Goal: Transaction & Acquisition: Purchase product/service

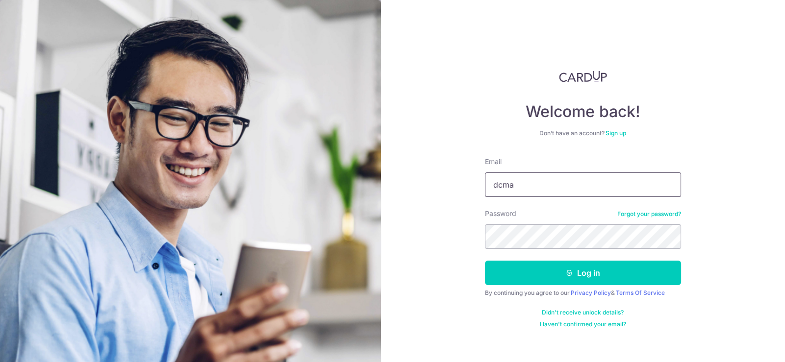
type input "dcmaAOC@pm.me"
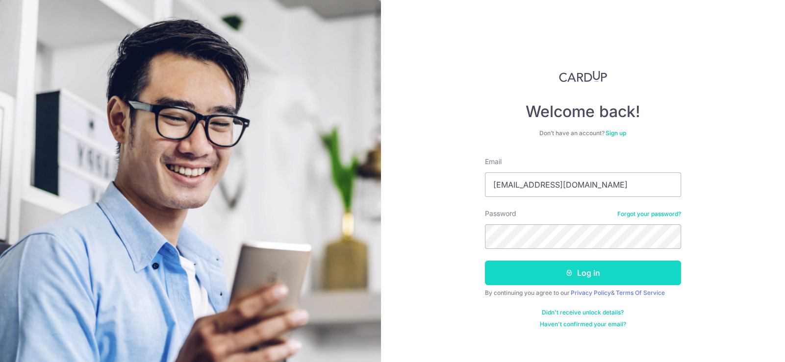
click at [602, 274] on button "Log in" at bounding box center [583, 273] width 196 height 25
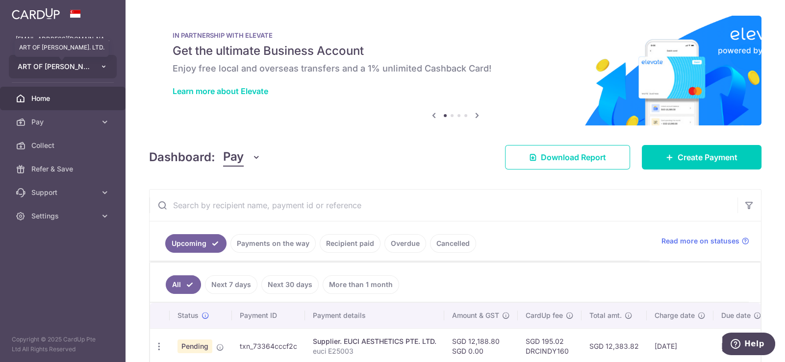
click at [60, 68] on span "ART OF CINDY PTE. LTD." at bounding box center [54, 67] width 73 height 10
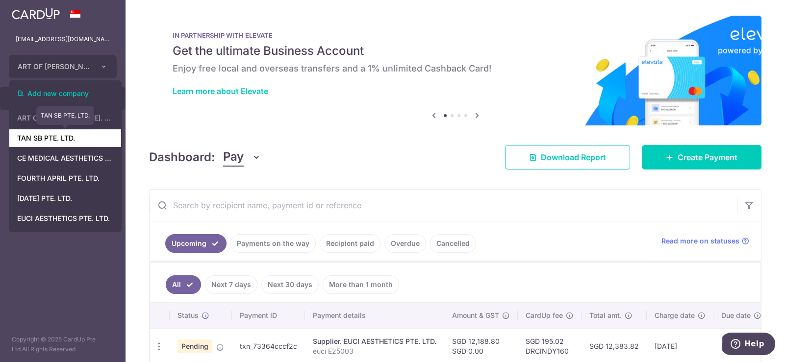
click at [47, 140] on link "TAN SB PTE. LTD." at bounding box center [65, 138] width 112 height 18
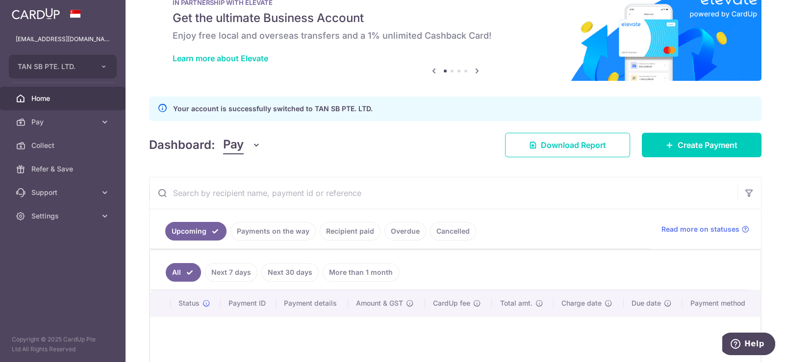
scroll to position [49, 0]
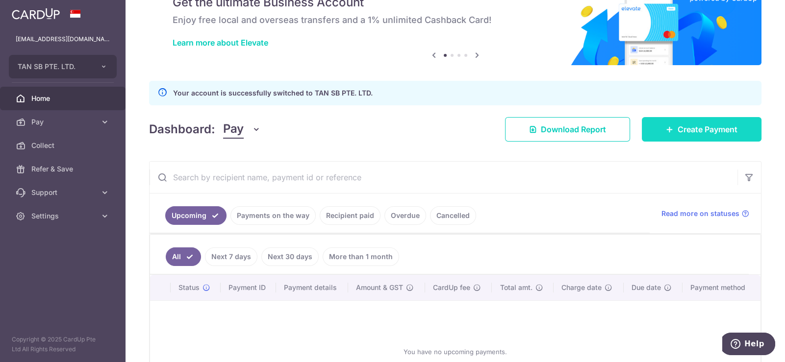
click at [679, 128] on span "Create Payment" at bounding box center [708, 130] width 60 height 12
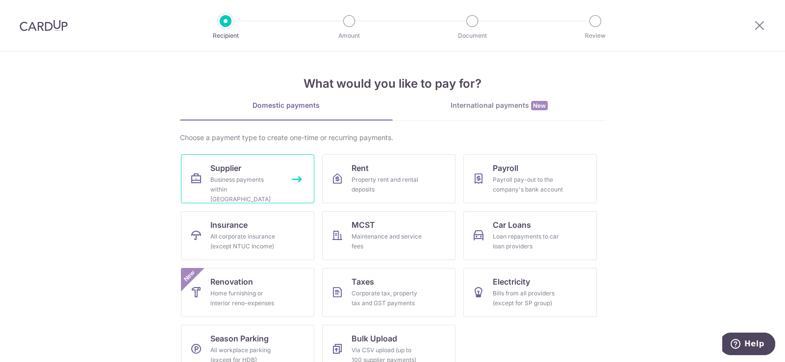
click at [236, 179] on div "Business payments within Singapore" at bounding box center [245, 189] width 71 height 29
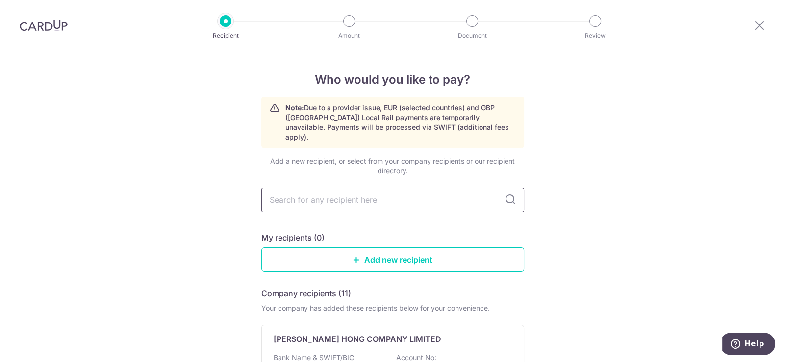
click at [411, 189] on input "text" at bounding box center [392, 200] width 263 height 25
type input "CE MEDICAL AESTHETICS PTE LTD"
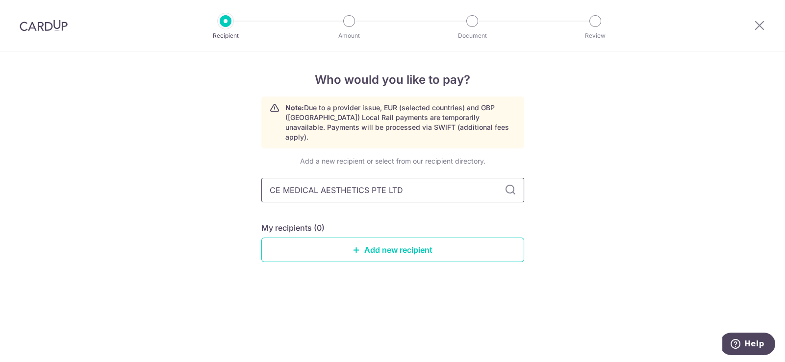
click at [451, 180] on input "CE MEDICAL AESTHETICS PTE LTD" at bounding box center [392, 190] width 263 height 25
click at [503, 178] on input "CE MEDICAL AESTHETICS PTE LTD" at bounding box center [392, 190] width 263 height 25
click at [505, 184] on icon at bounding box center [511, 190] width 12 height 12
click at [512, 184] on icon at bounding box center [511, 190] width 12 height 12
click at [401, 180] on input "CE MEDICAL AESTHETICS PTE LTD" at bounding box center [392, 190] width 263 height 25
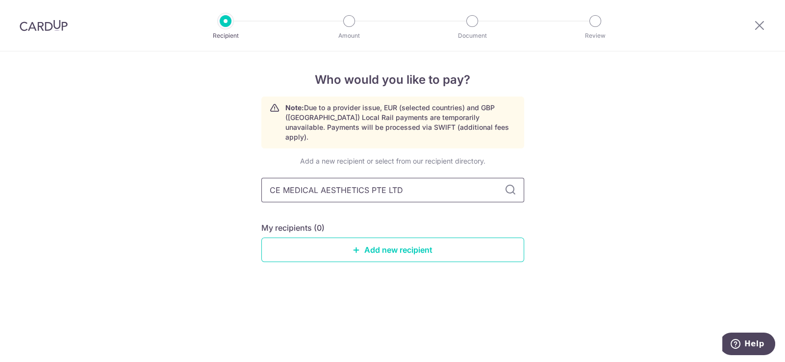
click at [423, 183] on input "CE MEDICAL AESTHETICS PTE LTD" at bounding box center [392, 190] width 263 height 25
click at [508, 184] on icon at bounding box center [511, 190] width 12 height 12
click at [374, 238] on link "Add new recipient" at bounding box center [392, 250] width 263 height 25
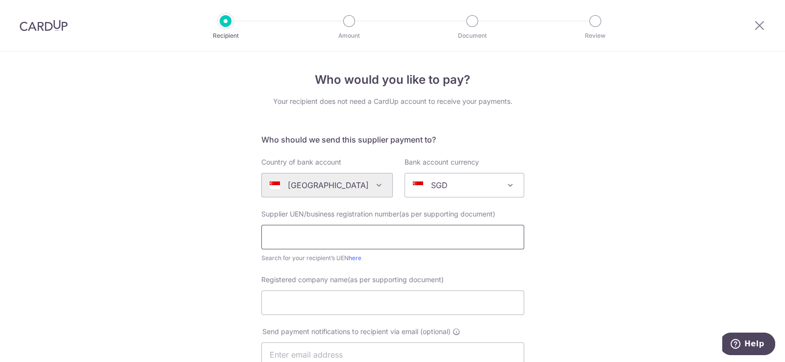
click at [374, 237] on input "text" at bounding box center [392, 237] width 263 height 25
type input "202100810C"
click at [392, 305] on input "Registered company name(as per supporting document)" at bounding box center [392, 303] width 263 height 25
type input "CE MEDICAL AESTHETICS PTE. LTD."
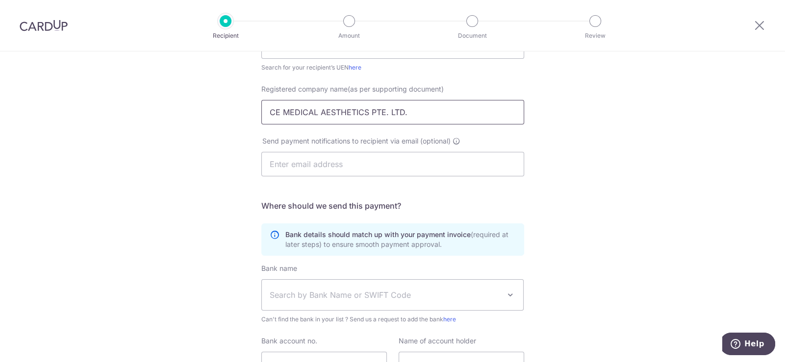
scroll to position [198, 0]
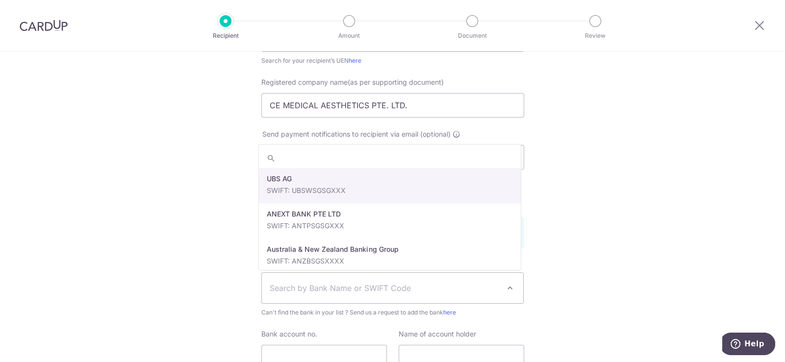
click at [394, 290] on span "Search by Bank Name or SWIFT Code" at bounding box center [385, 288] width 230 height 12
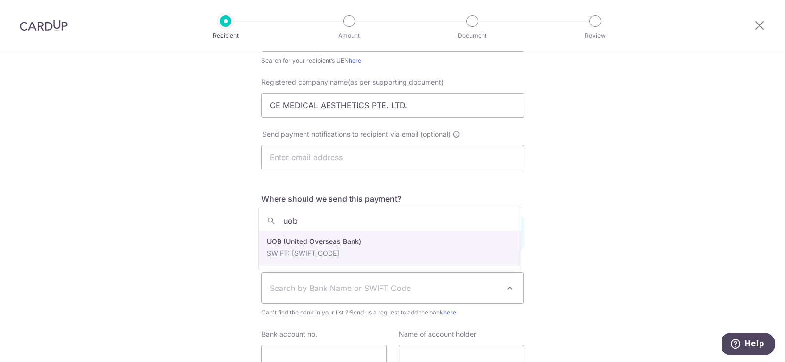
type input "uob"
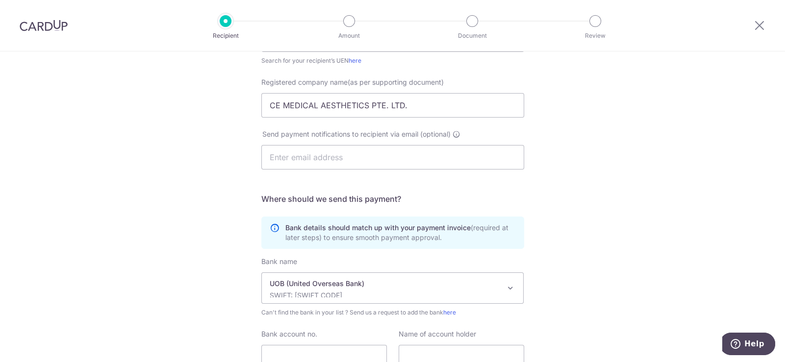
select select "18"
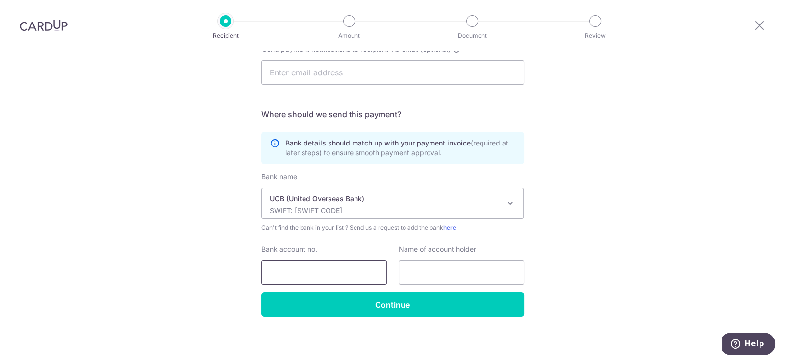
click at [295, 270] on input "Bank account no." at bounding box center [324, 272] width 126 height 25
type input "3573144706"
click at [462, 277] on input "text" at bounding box center [462, 272] width 126 height 25
type input "ce medical aesthetics pte ltd"
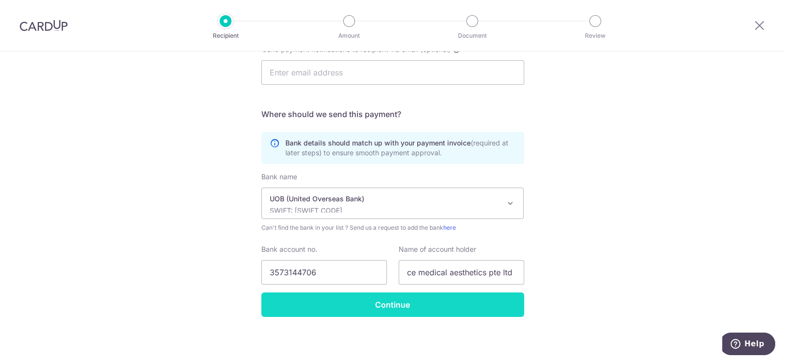
click at [403, 303] on input "Continue" at bounding box center [392, 305] width 263 height 25
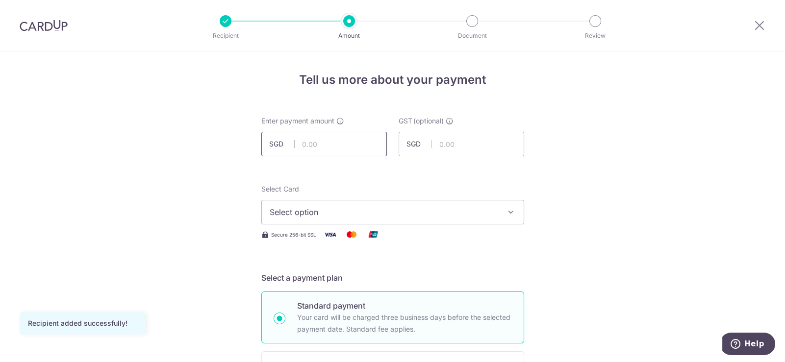
click at [324, 142] on input "text" at bounding box center [324, 144] width 126 height 25
type input "38,604.95"
click at [445, 209] on span "Select option" at bounding box center [384, 212] width 228 height 12
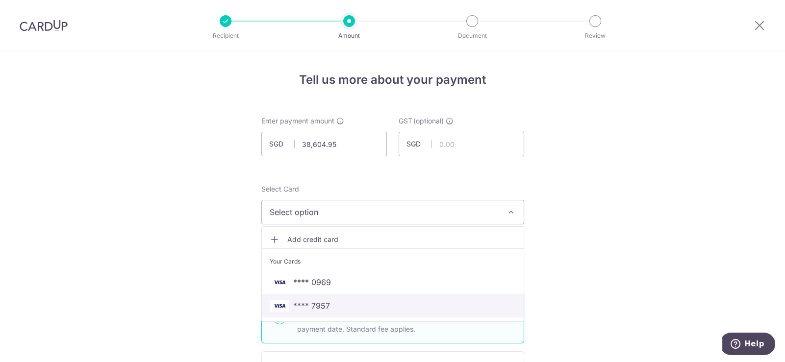
click at [324, 308] on span "**** 7957" at bounding box center [311, 306] width 37 height 12
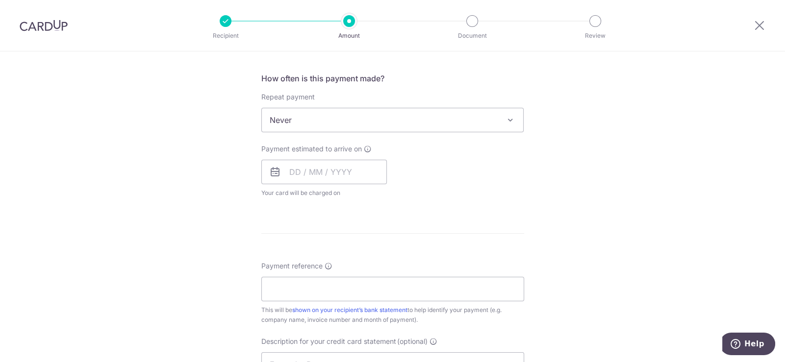
scroll to position [294, 0]
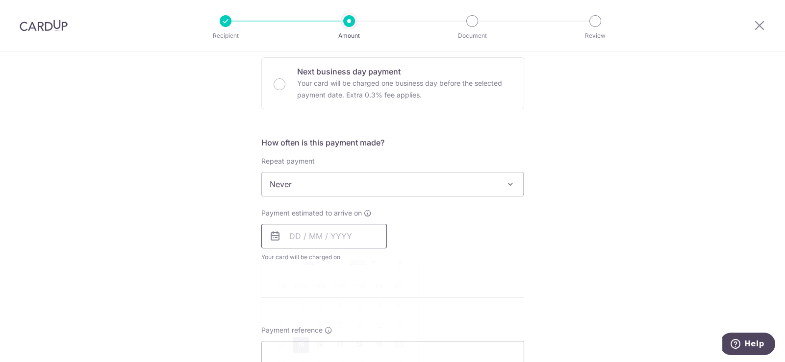
click at [344, 238] on input "text" at bounding box center [324, 236] width 126 height 25
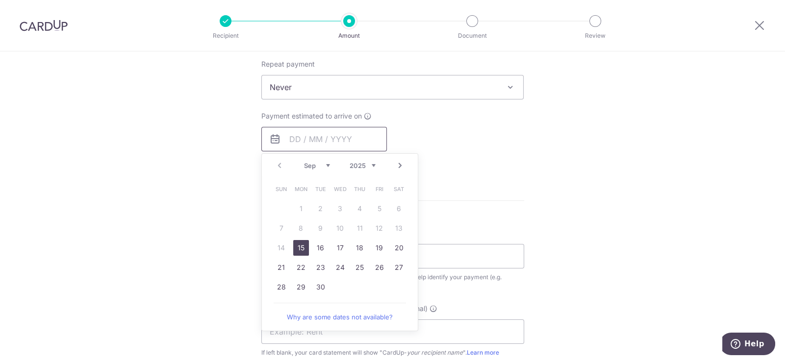
scroll to position [392, 0]
click at [313, 285] on link "30" at bounding box center [321, 287] width 16 height 16
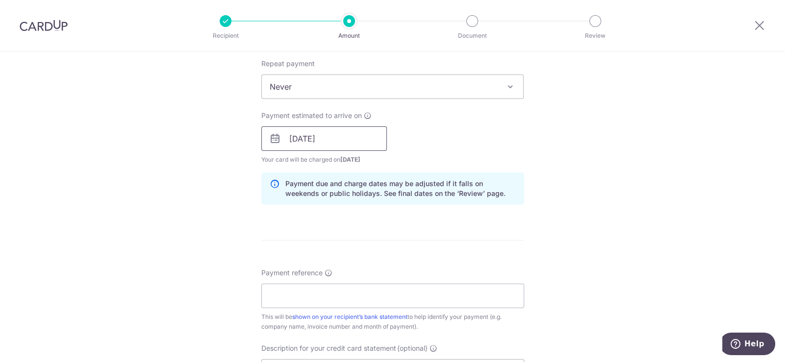
click at [318, 137] on input "30/09/2025" at bounding box center [324, 139] width 126 height 25
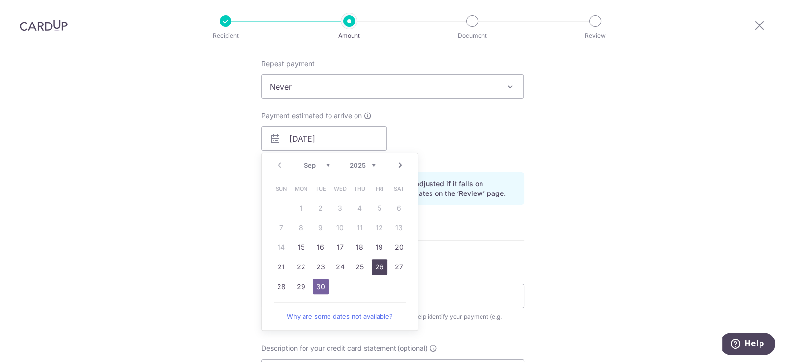
click at [381, 260] on link "26" at bounding box center [380, 267] width 16 height 16
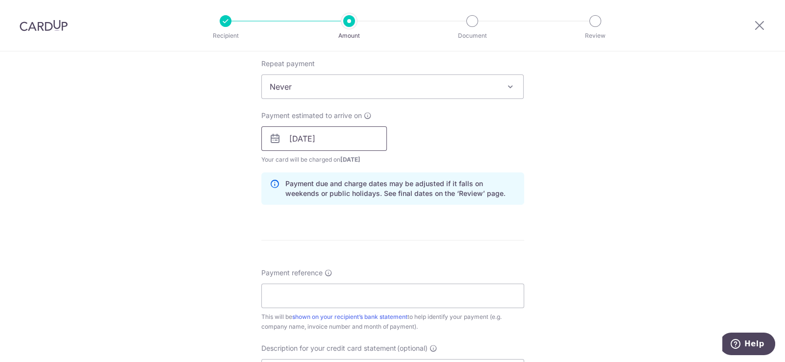
click at [309, 137] on input "26/09/2025" at bounding box center [324, 139] width 126 height 25
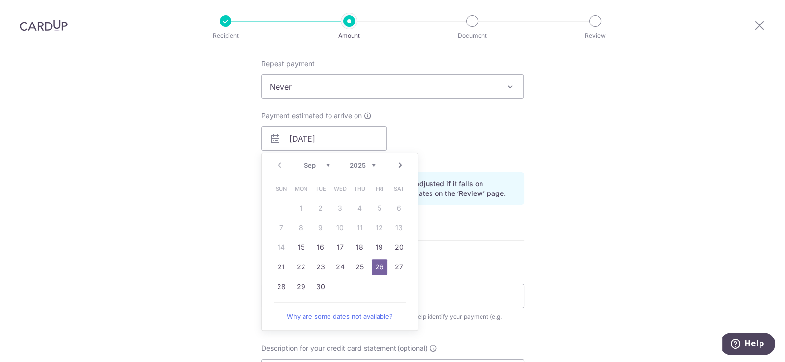
click at [324, 166] on select "Sep Oct Nov Dec" at bounding box center [317, 165] width 26 height 8
click at [341, 208] on link "1" at bounding box center [340, 209] width 16 height 16
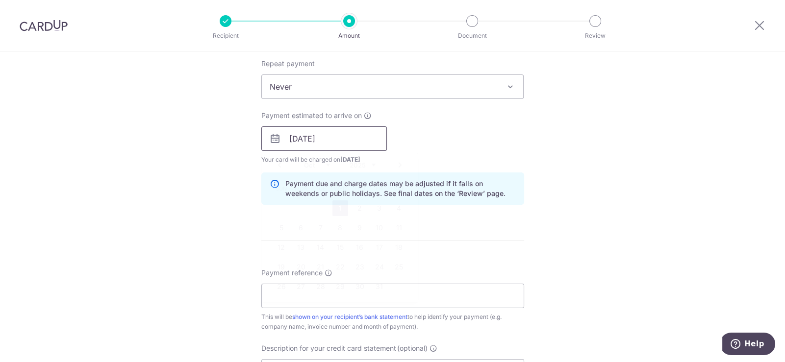
click at [315, 141] on input "01/10/2025" at bounding box center [324, 139] width 126 height 25
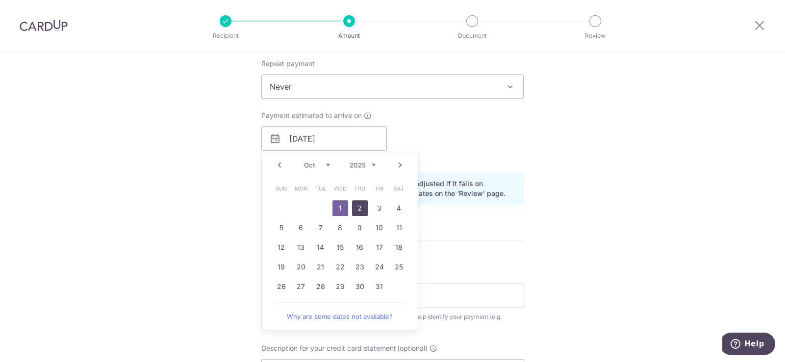
click at [358, 204] on link "2" at bounding box center [360, 209] width 16 height 16
type input "[DATE]"
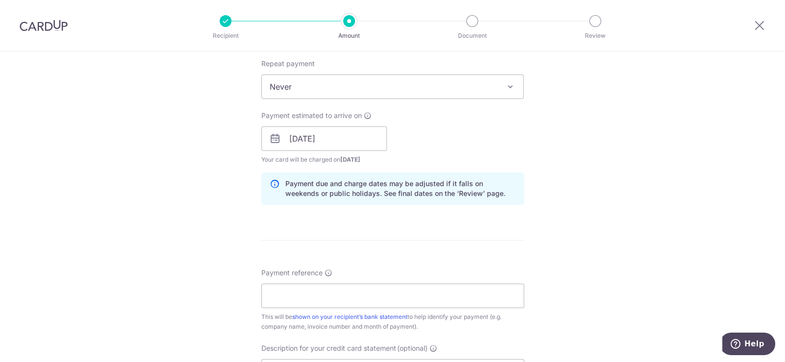
click at [358, 156] on span "[DATE]" at bounding box center [350, 159] width 20 height 7
click at [299, 144] on input "[DATE]" at bounding box center [324, 139] width 126 height 25
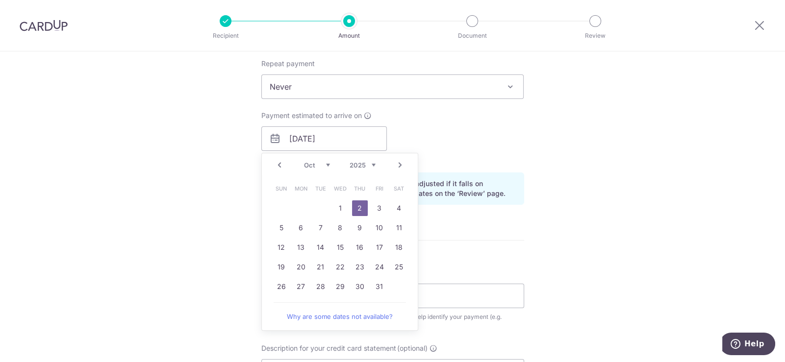
click at [322, 163] on select "Sep Oct Nov Dec" at bounding box center [317, 165] width 26 height 8
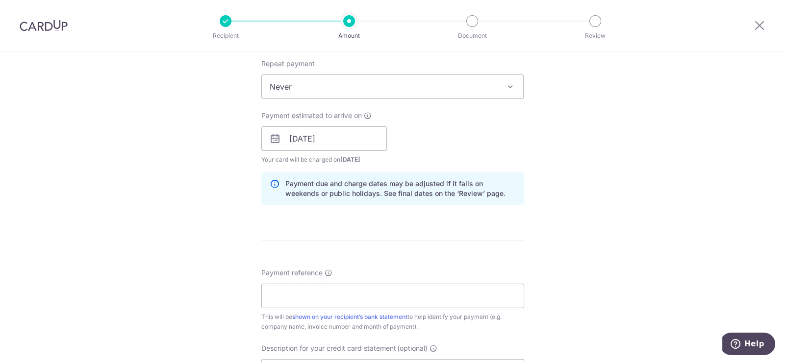
click at [448, 129] on div "Payment estimated to arrive on 02/10/2025 Prev Next Sep Oct Nov Dec 2025 2026 2…" at bounding box center [392, 138] width 275 height 54
click at [368, 295] on input "Payment reference" at bounding box center [392, 296] width 263 height 25
paste input "ce C25020"
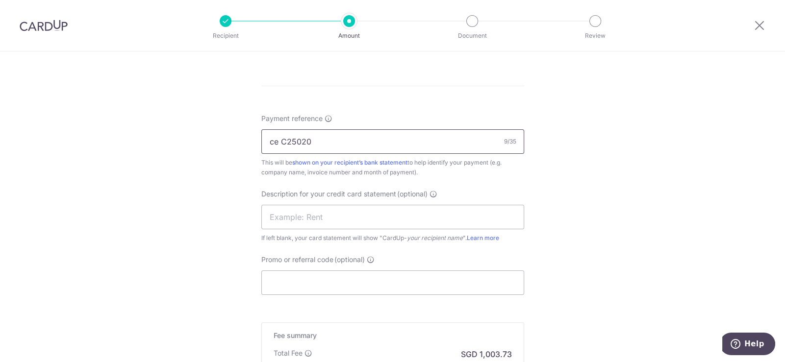
scroll to position [632, 0]
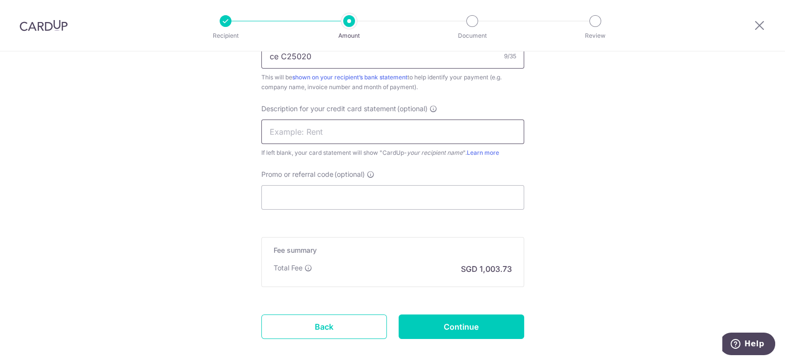
type input "ce C25020"
click at [342, 133] on input "text" at bounding box center [392, 132] width 263 height 25
paste input "ce C25020"
type input "TSB ce C25020"
click at [328, 198] on input "Promo or referral code (optional)" at bounding box center [392, 197] width 263 height 25
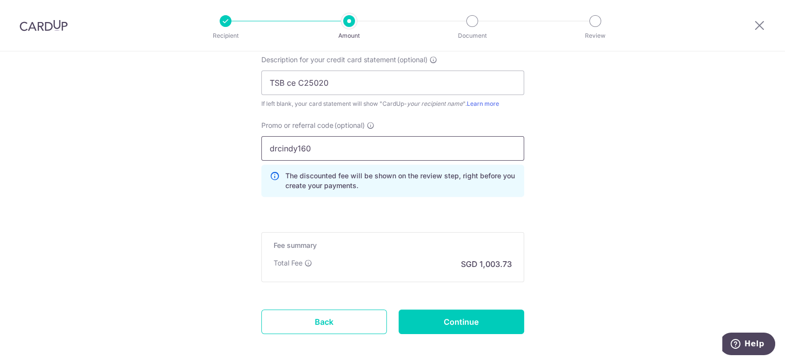
scroll to position [724, 0]
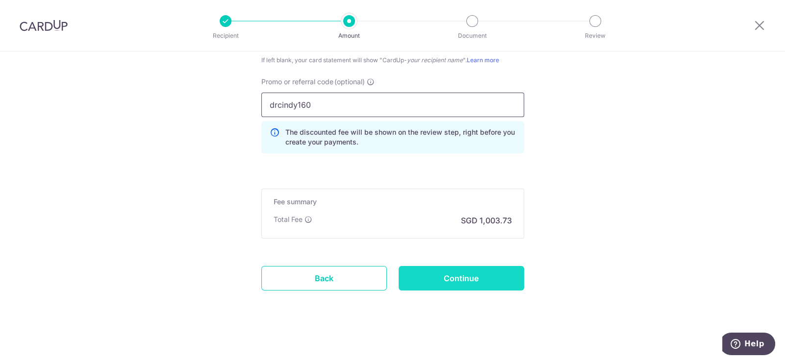
type input "drcindy160"
click at [488, 275] on input "Continue" at bounding box center [462, 278] width 126 height 25
type input "Create Schedule"
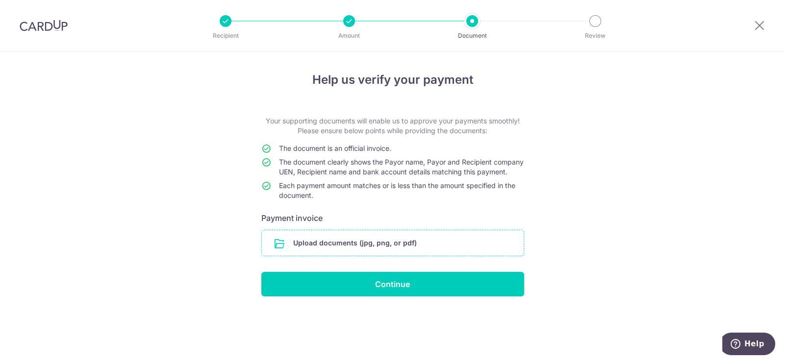
click at [383, 250] on input "file" at bounding box center [393, 242] width 262 height 25
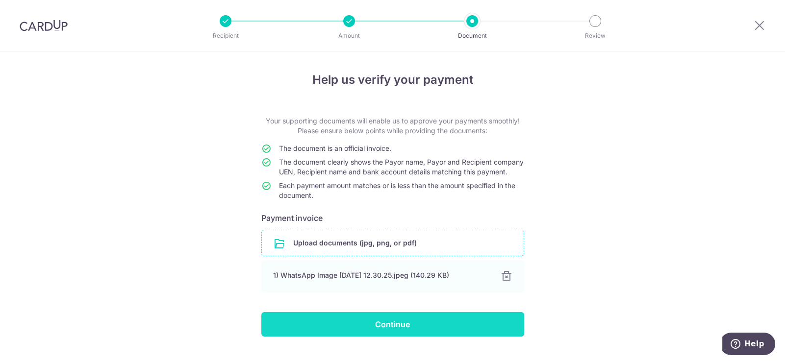
click at [413, 337] on input "Continue" at bounding box center [392, 324] width 263 height 25
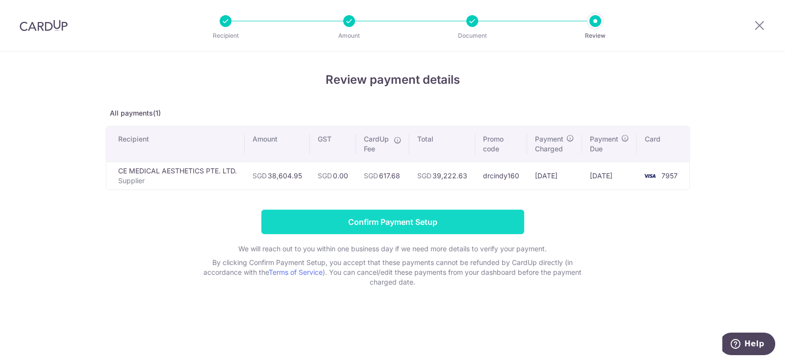
click at [443, 225] on input "Confirm Payment Setup" at bounding box center [392, 222] width 263 height 25
